Goal: Information Seeking & Learning: Learn about a topic

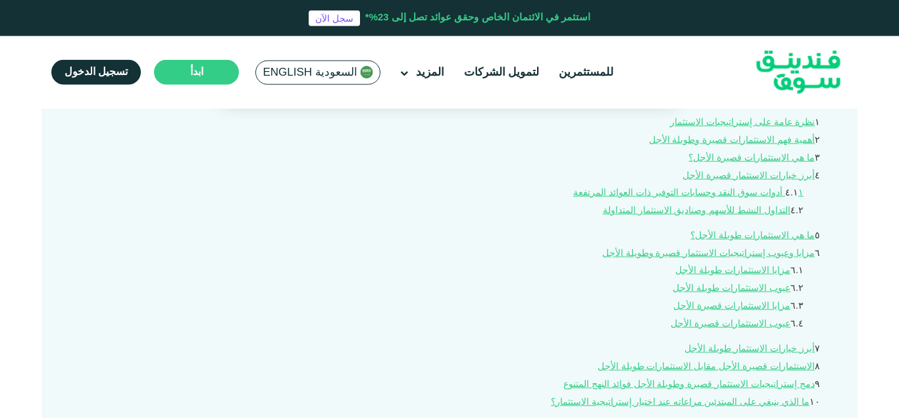
scroll to position [537, 0]
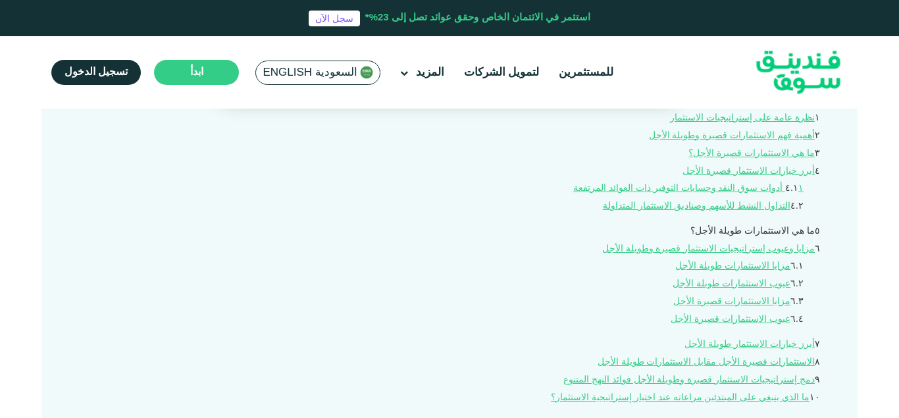
click at [758, 226] on link "ما هي الاستثمارات طويلة الأجل؟" at bounding box center [752, 230] width 124 height 9
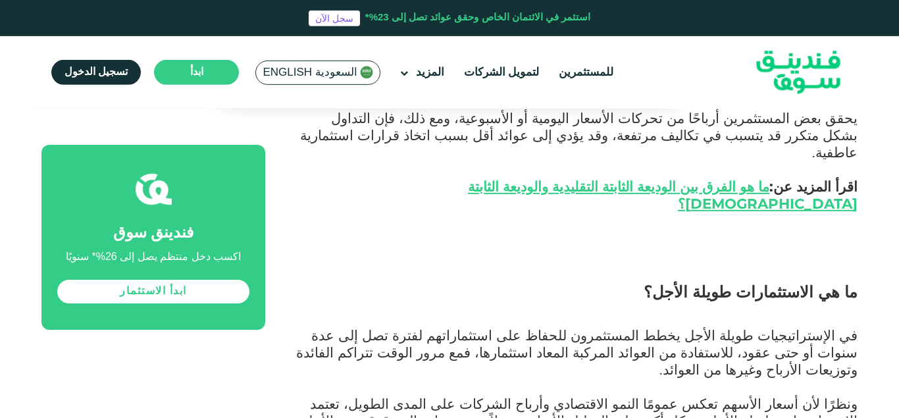
scroll to position [1748, 0]
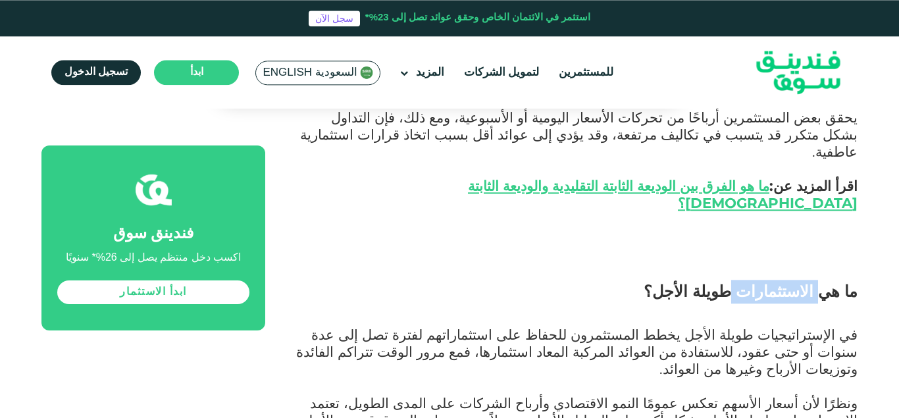
drag, startPoint x: 829, startPoint y: 199, endPoint x: 756, endPoint y: 199, distance: 73.0
click at [756, 282] on span "ما هي الاستثمارات طويلة الأجل؟" at bounding box center [750, 291] width 214 height 19
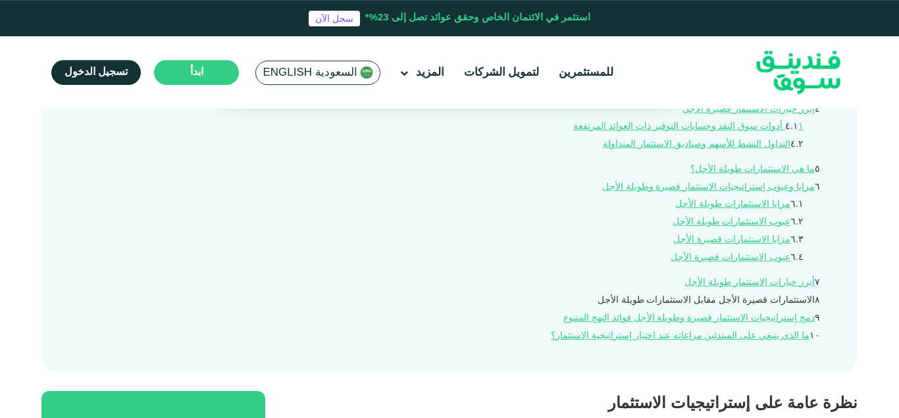
scroll to position [604, 0]
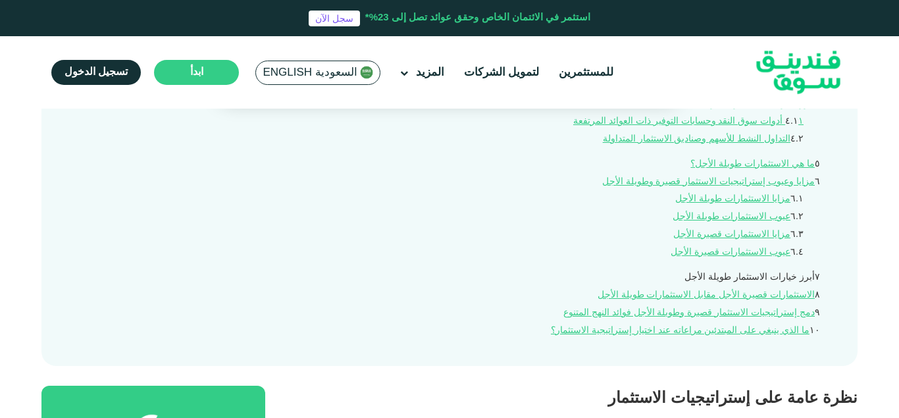
click at [766, 272] on link "أبرز خيارات الاستثمار طويلة الأجل" at bounding box center [749, 276] width 130 height 9
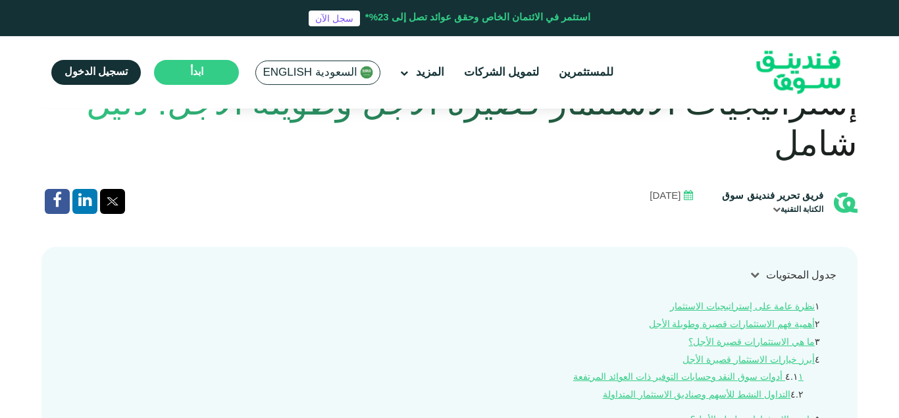
scroll to position [335, 0]
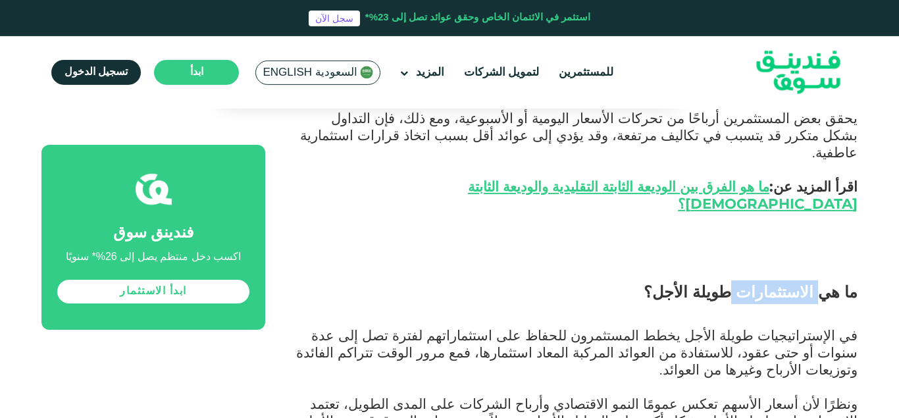
scroll to position [1748, 0]
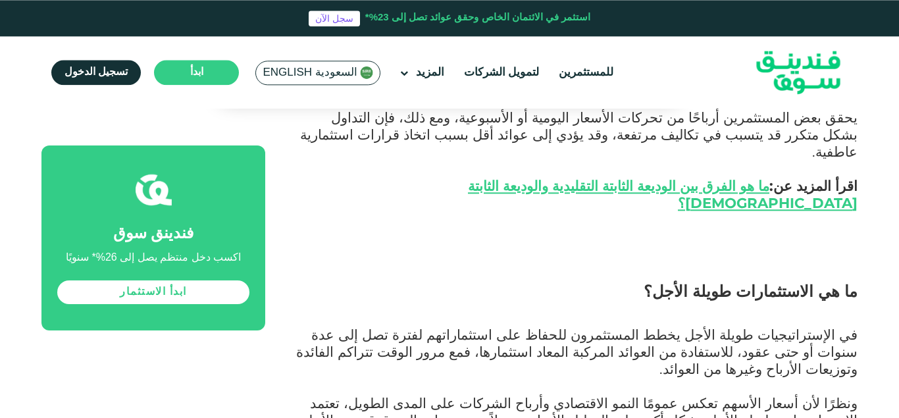
click at [654, 280] on h2 "ما هي الاستثمارات طويلة الأجل؟" at bounding box center [576, 303] width 562 height 47
